Goal: Navigation & Orientation: Find specific page/section

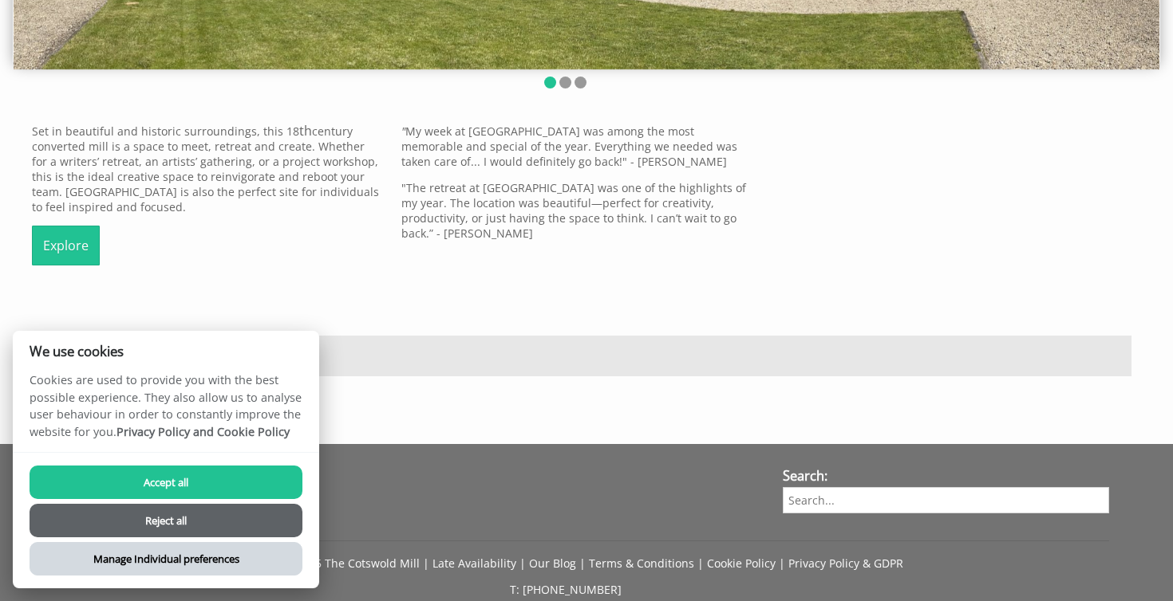
scroll to position [478, 0]
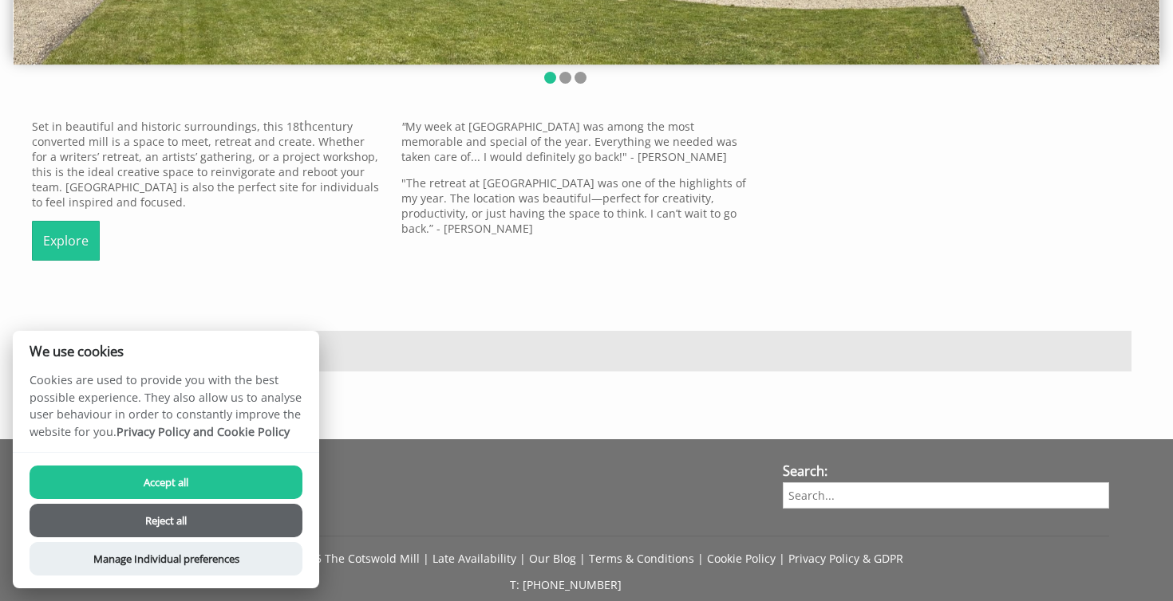
click at [221, 520] on button "Reject all" at bounding box center [166, 521] width 273 height 34
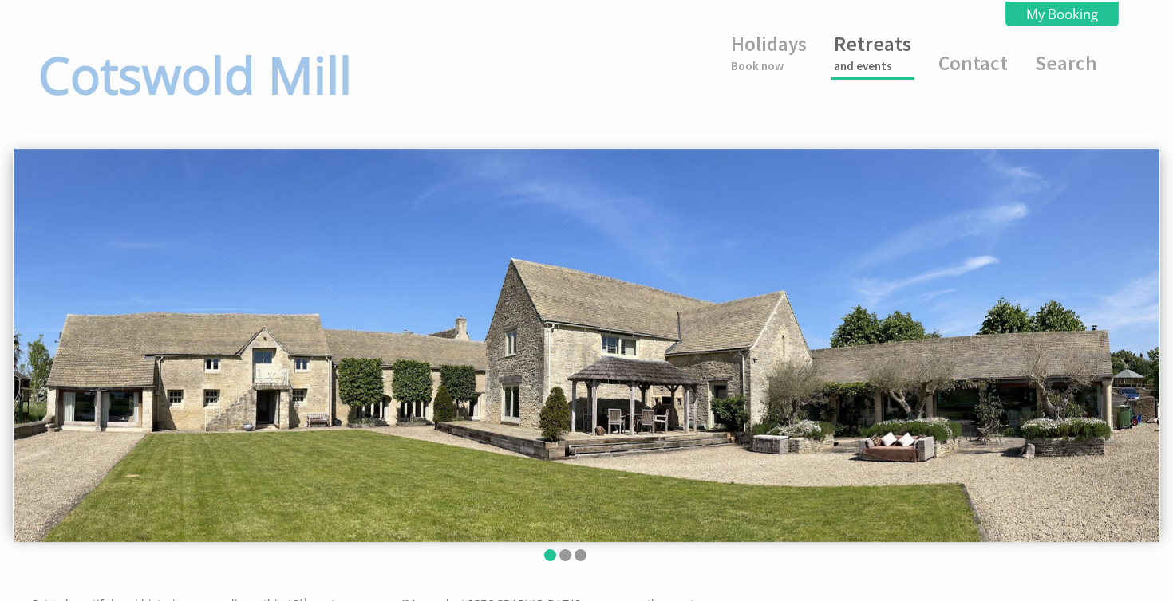
click at [892, 50] on link "Retreats and events" at bounding box center [872, 52] width 77 height 42
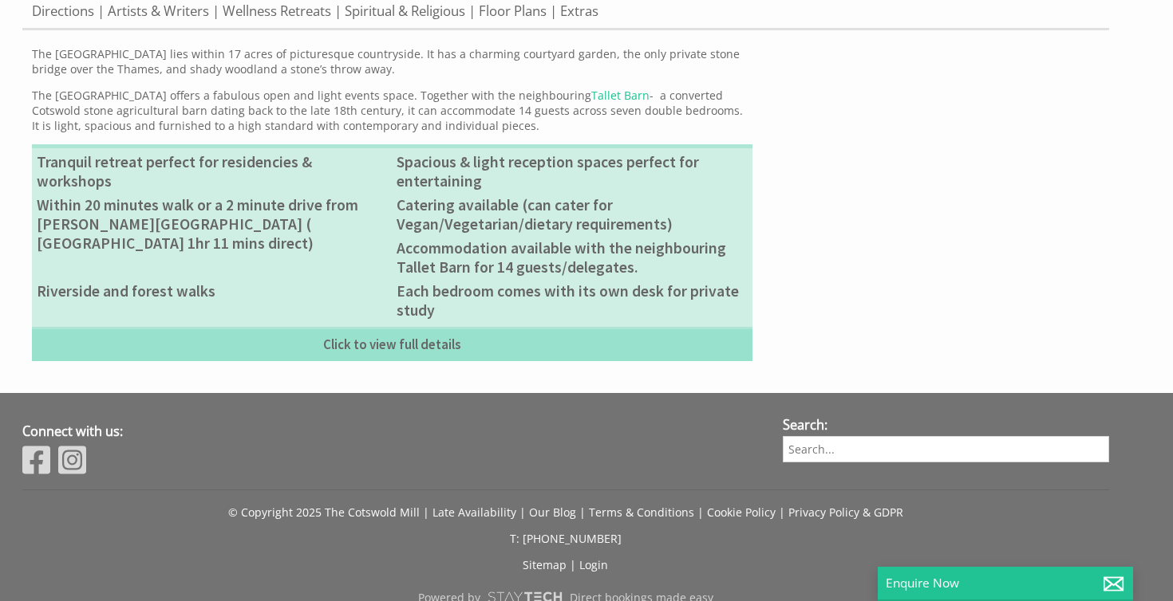
scroll to position [645, 0]
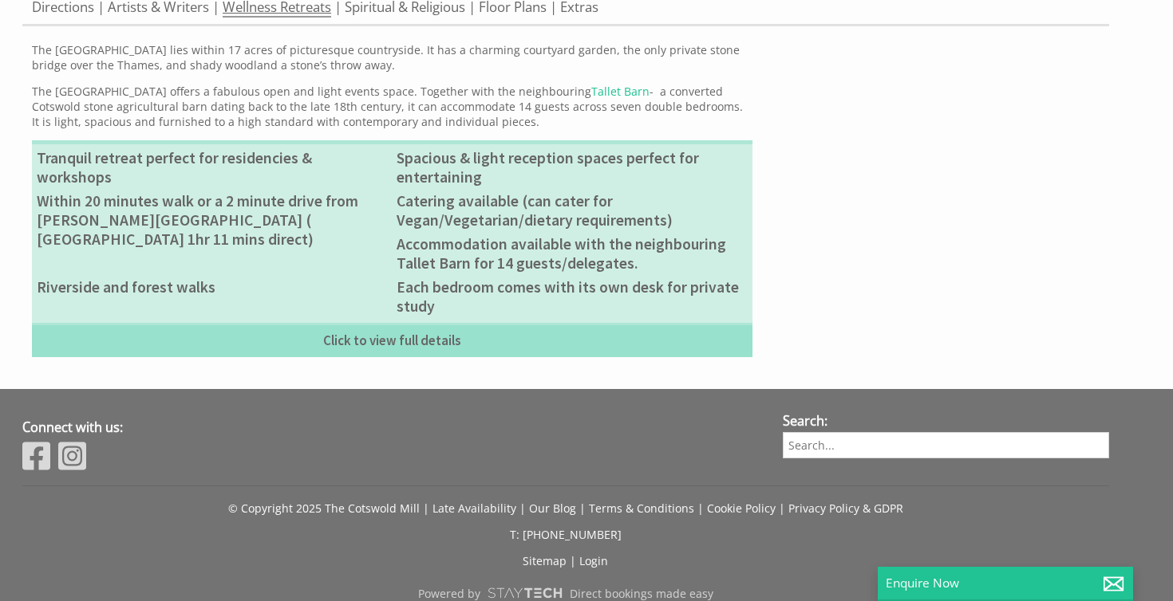
click at [296, 18] on link "Wellness Retreats" at bounding box center [277, 8] width 108 height 20
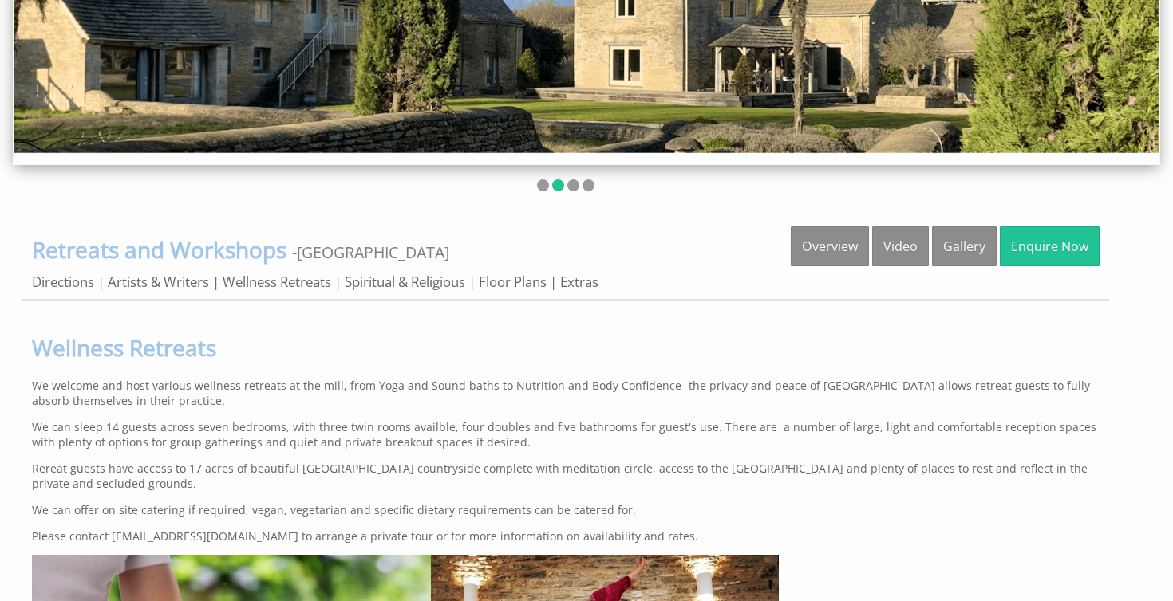
scroll to position [369, 0]
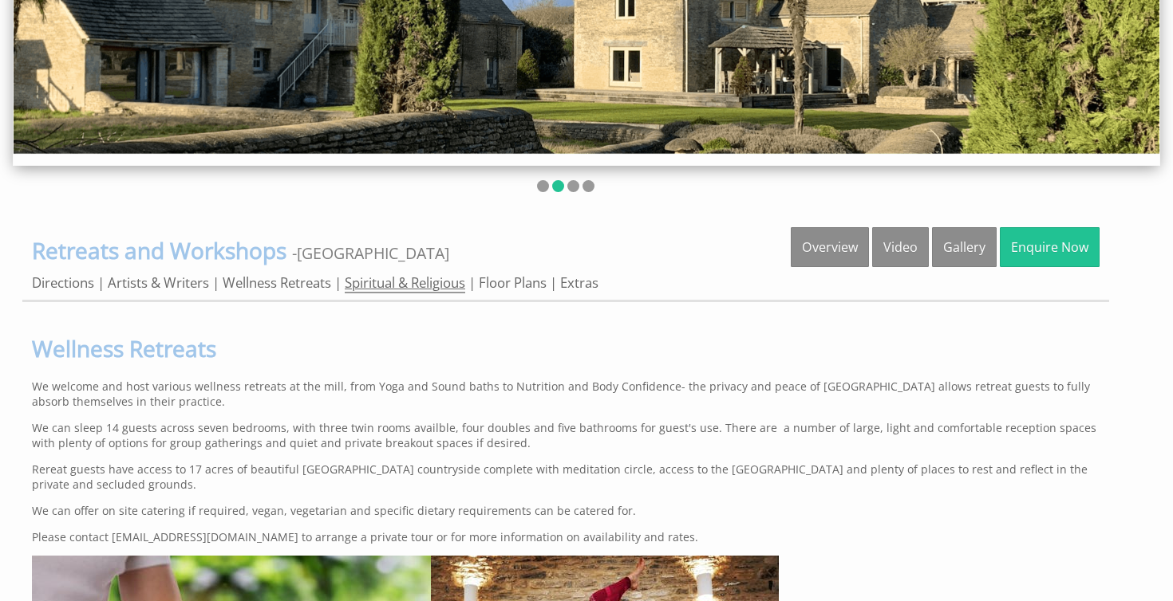
click at [447, 294] on link "Spiritual & Religious" at bounding box center [405, 284] width 120 height 20
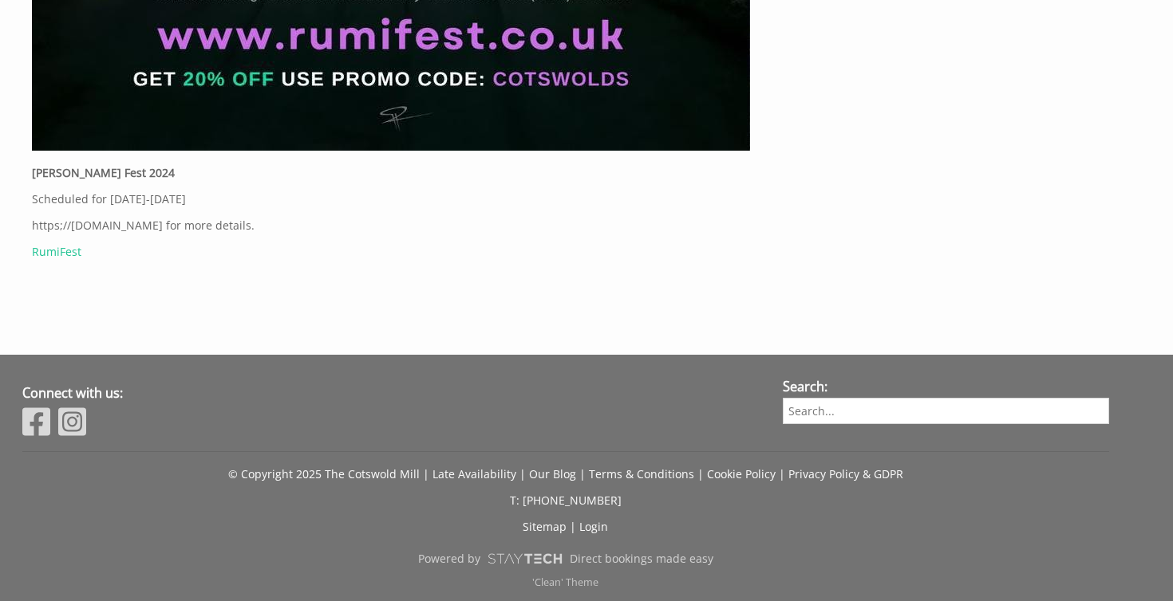
scroll to position [2347, 0]
